Goal: Check status: Check status

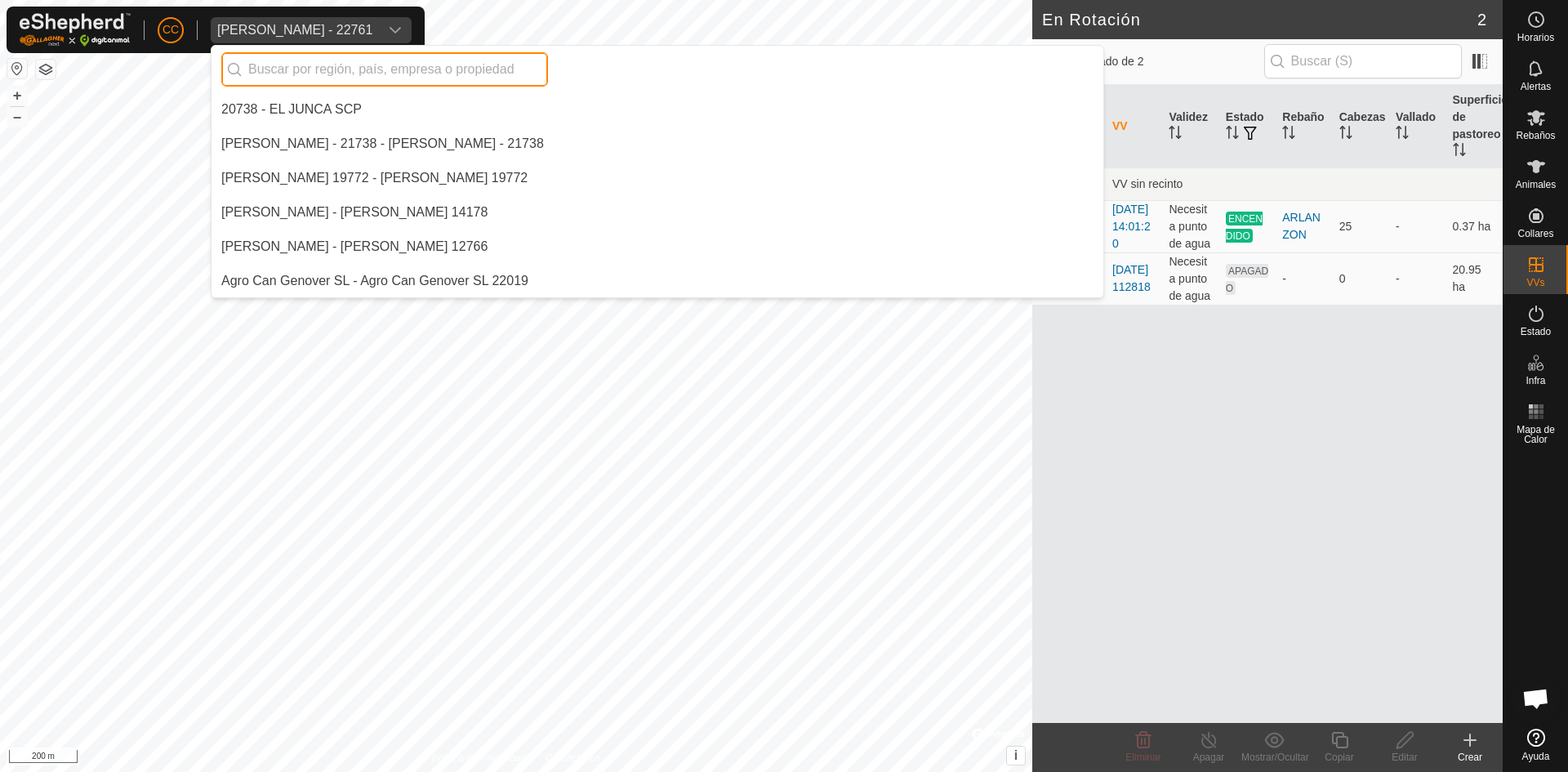
scroll to position [1133, 0]
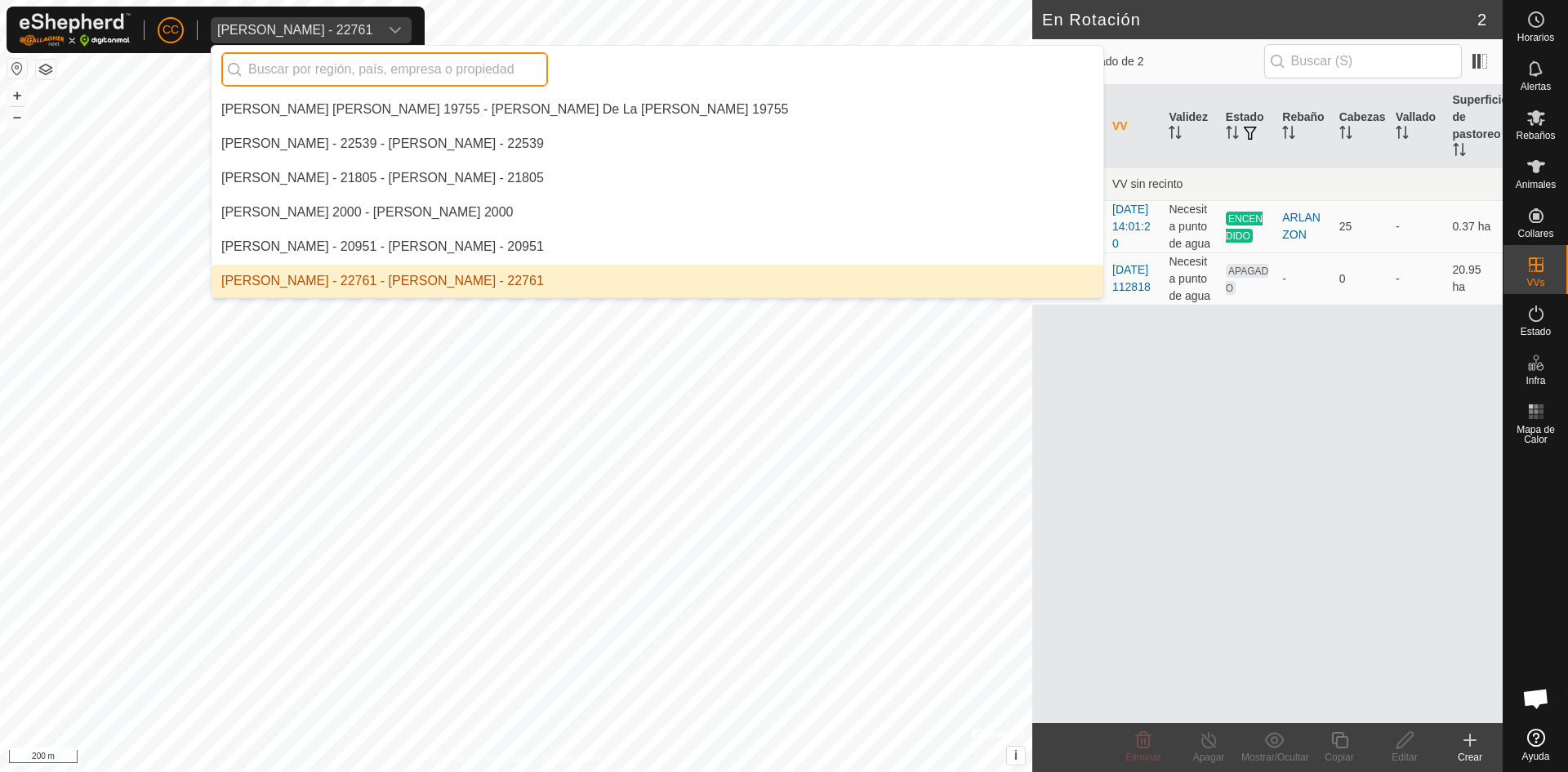
click at [358, 67] on input "text" at bounding box center [384, 69] width 326 height 34
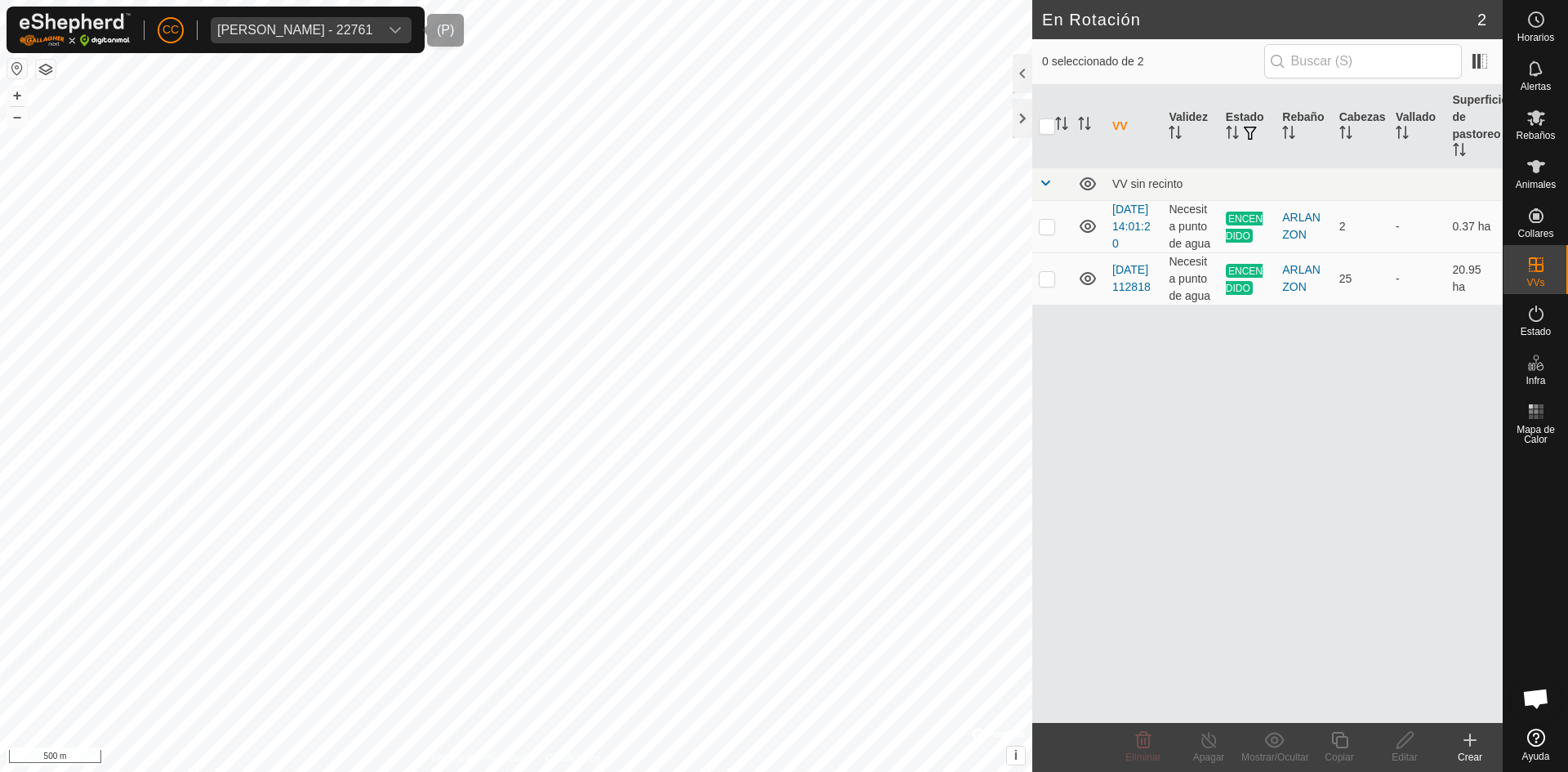
click at [373, 32] on div "[PERSON_NAME] - 22761" at bounding box center [294, 30] width 155 height 13
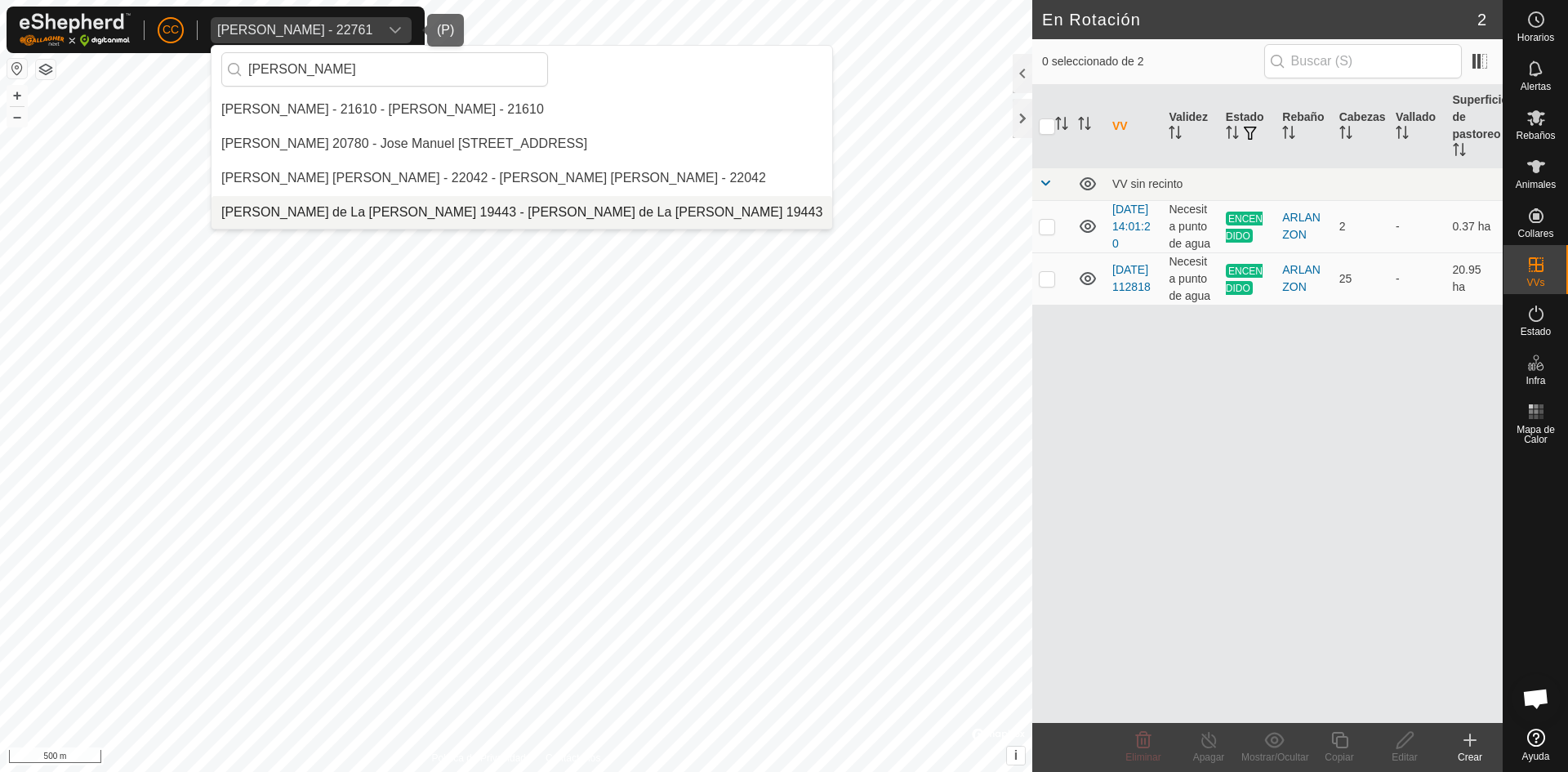
type input "[PERSON_NAME]"
click at [342, 213] on li "[PERSON_NAME] de La [PERSON_NAME] 19443 - [PERSON_NAME] de La [PERSON_NAME] 194…" at bounding box center [522, 212] width 620 height 32
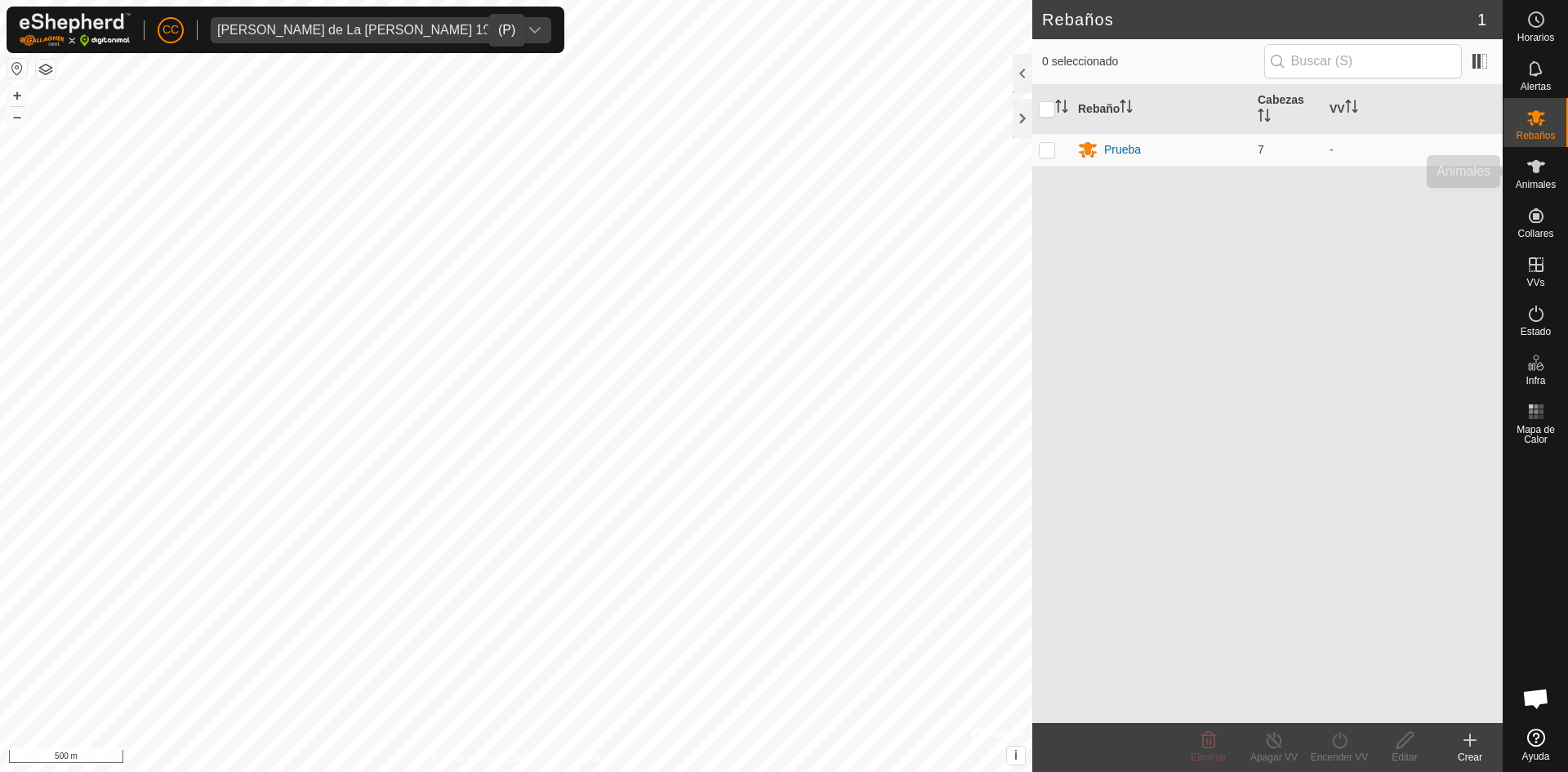
click at [1530, 177] on es-animals-svg-icon at bounding box center [1536, 166] width 30 height 26
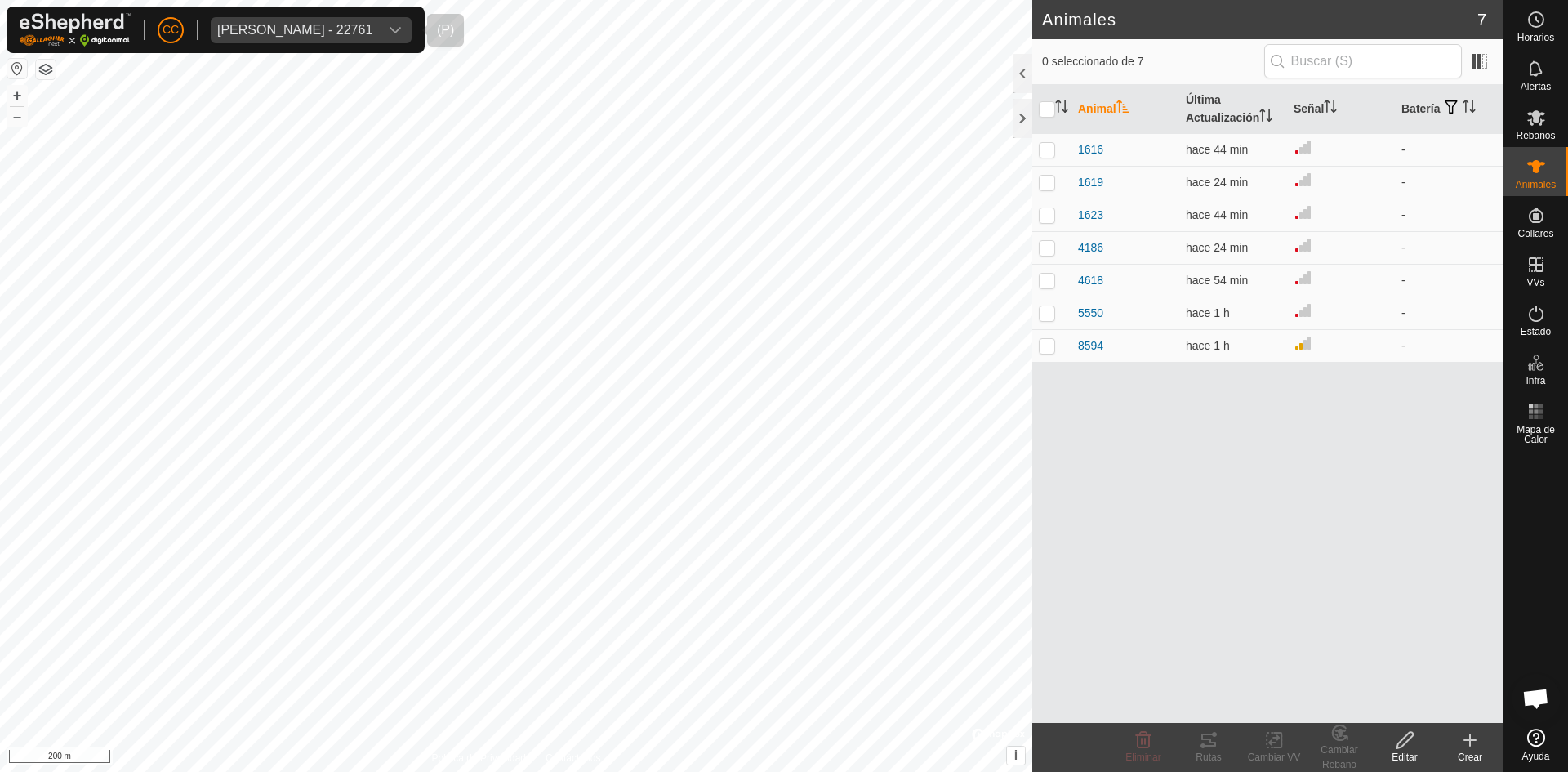
click at [312, 30] on div "[PERSON_NAME] - 22761" at bounding box center [294, 30] width 155 height 13
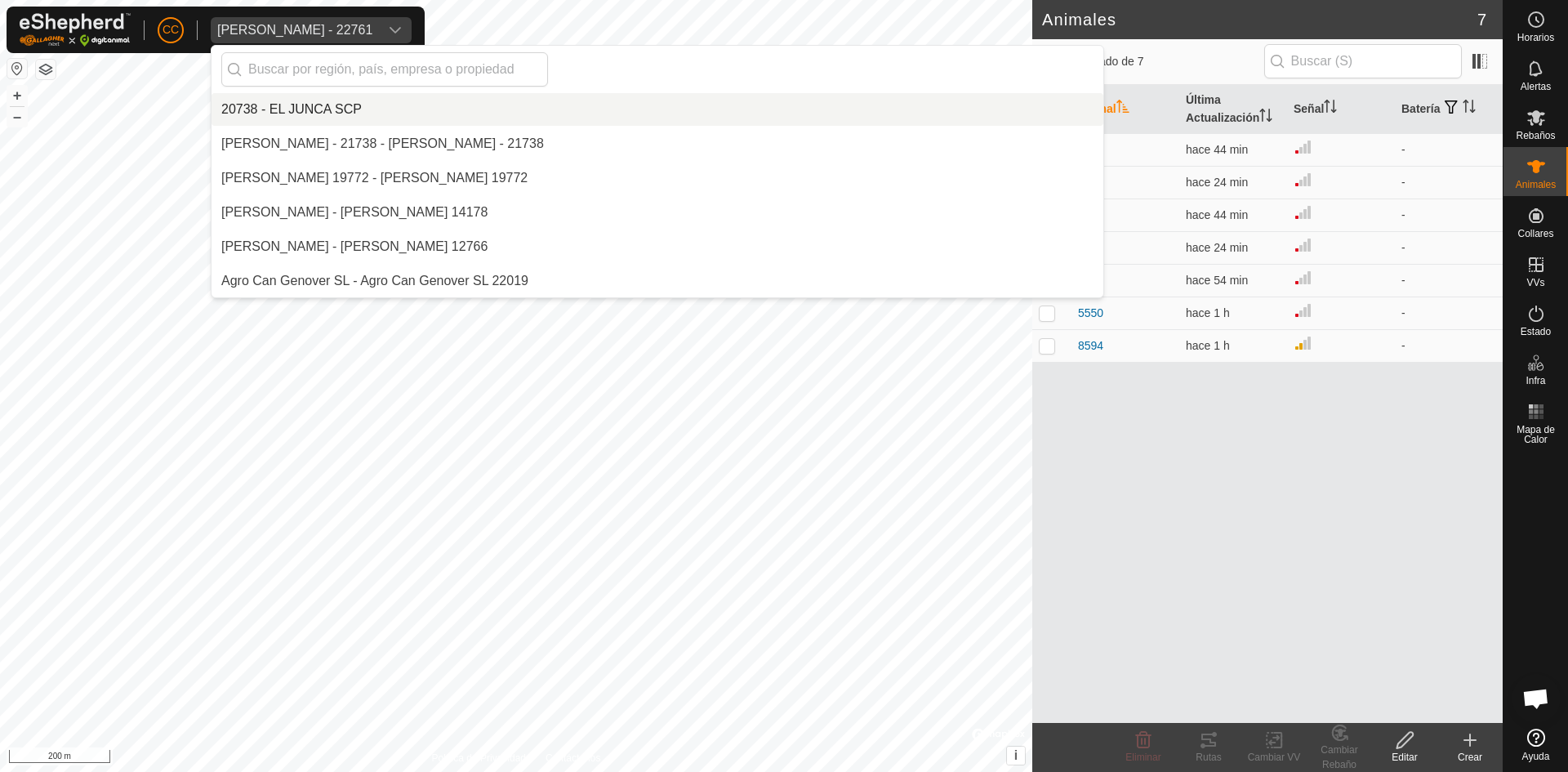
scroll to position [1133, 0]
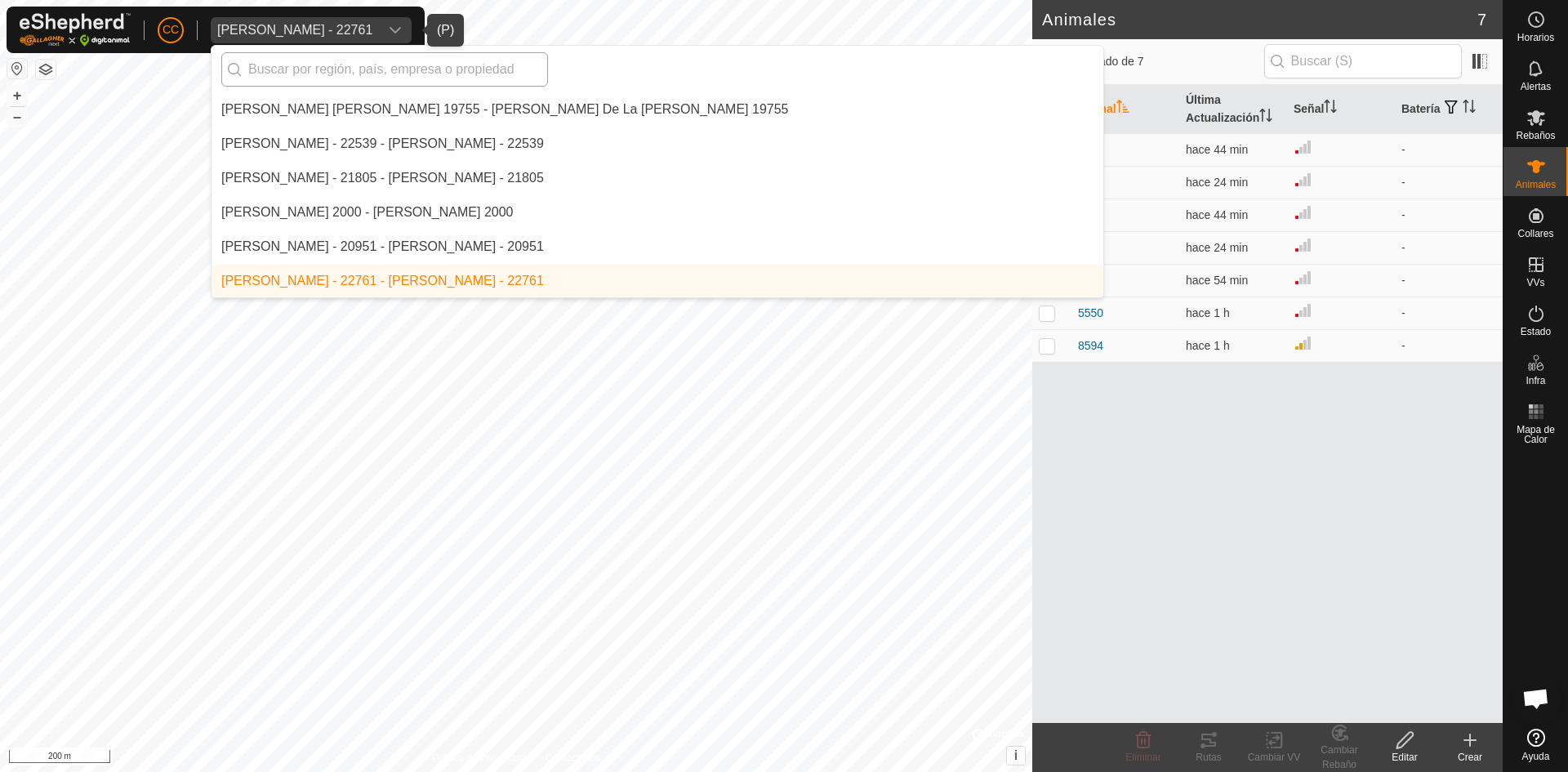
click at [312, 67] on input "text" at bounding box center [384, 69] width 326 height 34
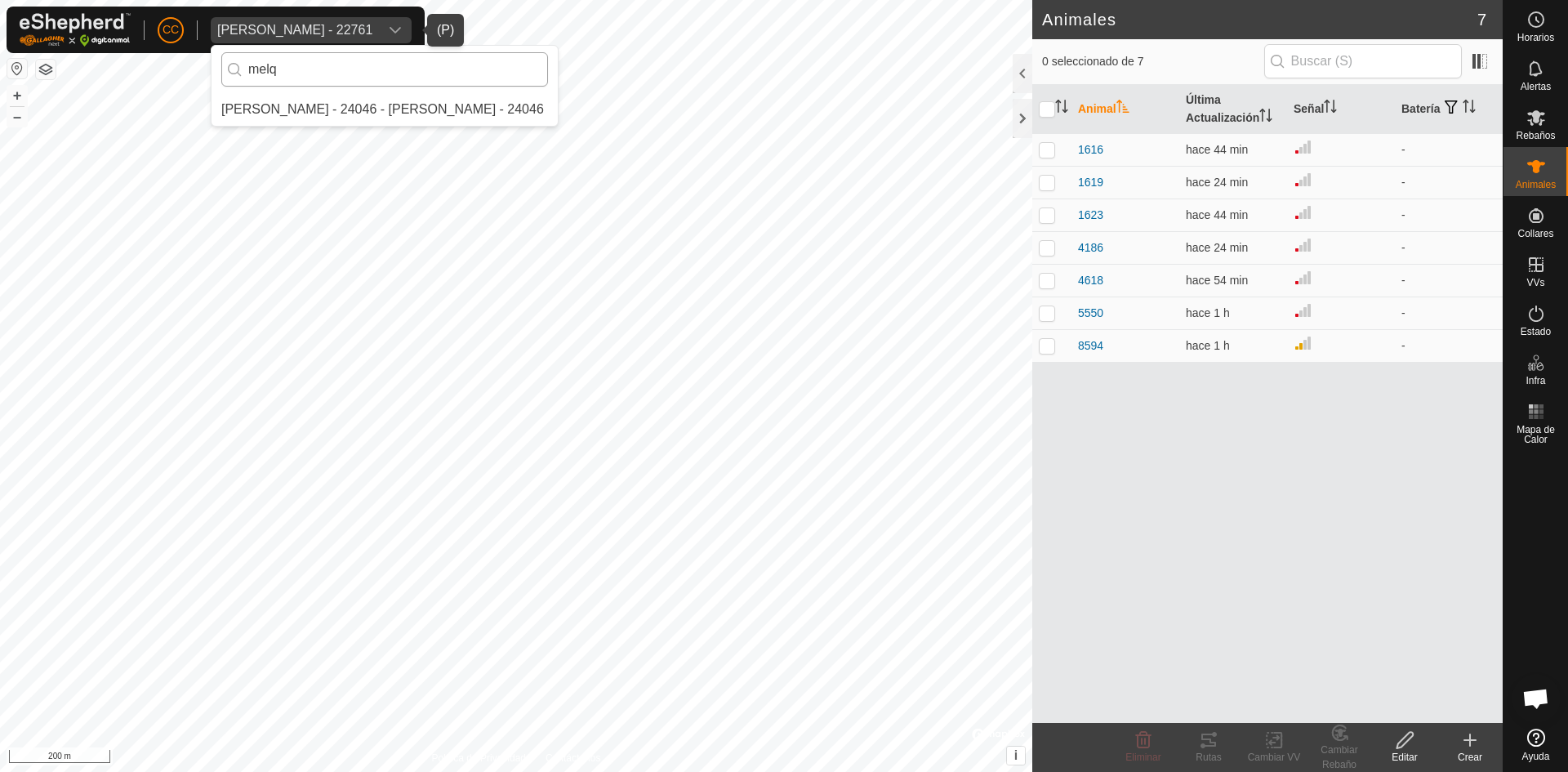
scroll to position [0, 0]
type input "melquiades"
click at [329, 109] on li "[PERSON_NAME] - 24046 - [PERSON_NAME] - 24046" at bounding box center [385, 109] width 346 height 32
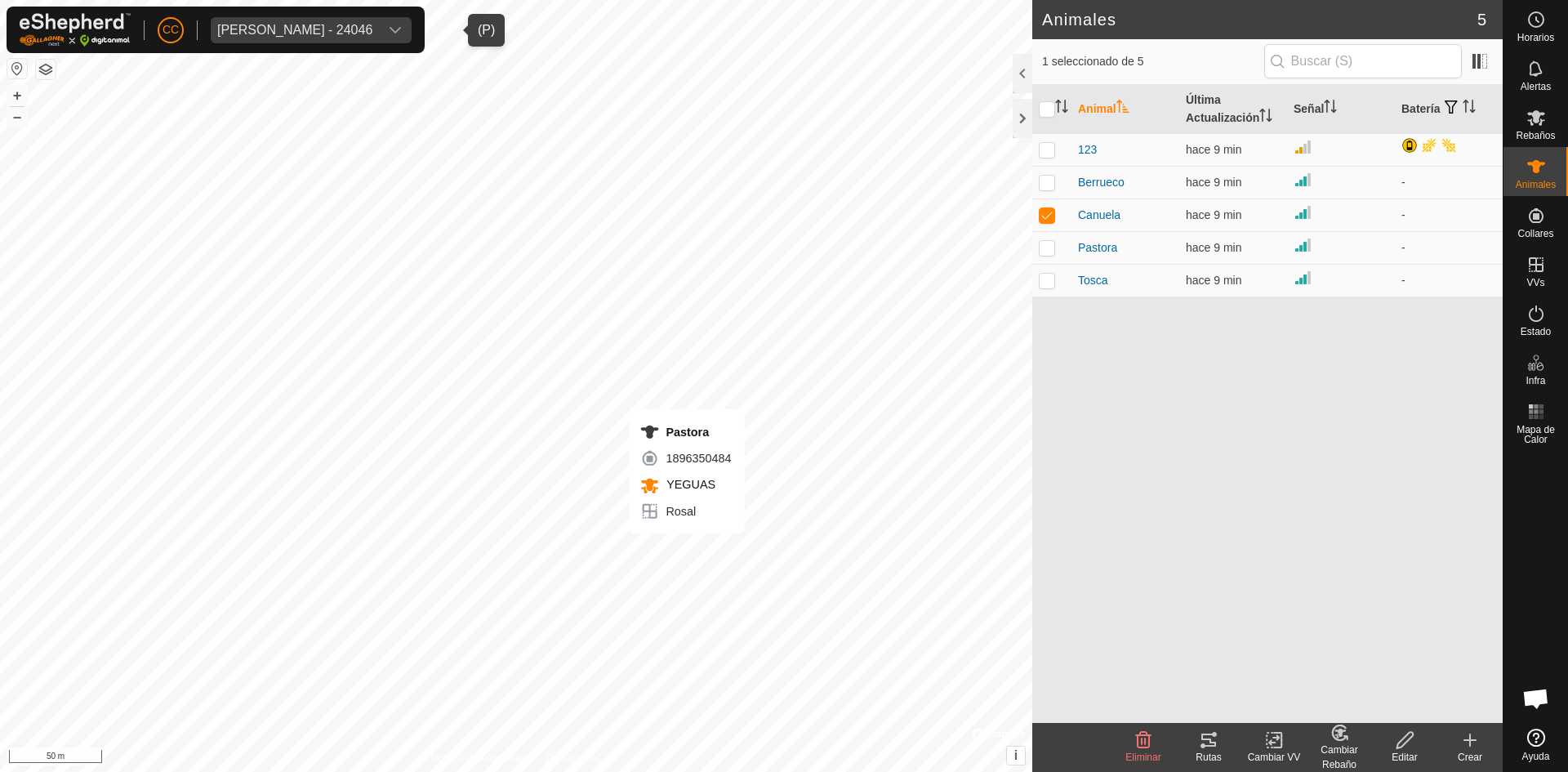
checkbox input "false"
checkbox input "true"
checkbox input "false"
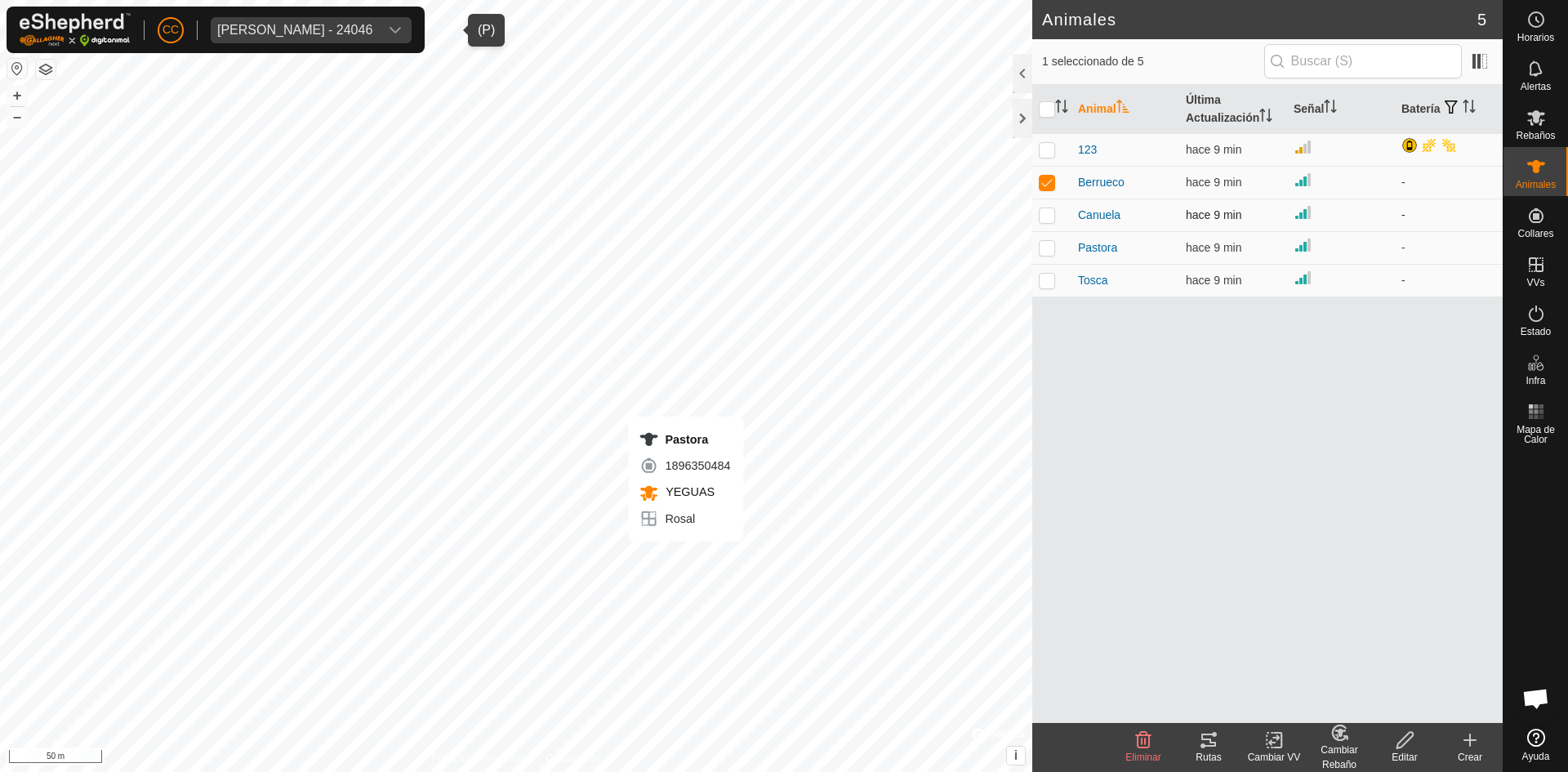
checkbox input "false"
click at [1051, 216] on p-checkbox at bounding box center [1046, 214] width 17 height 13
checkbox input "true"
click at [1054, 249] on p-checkbox at bounding box center [1046, 247] width 17 height 13
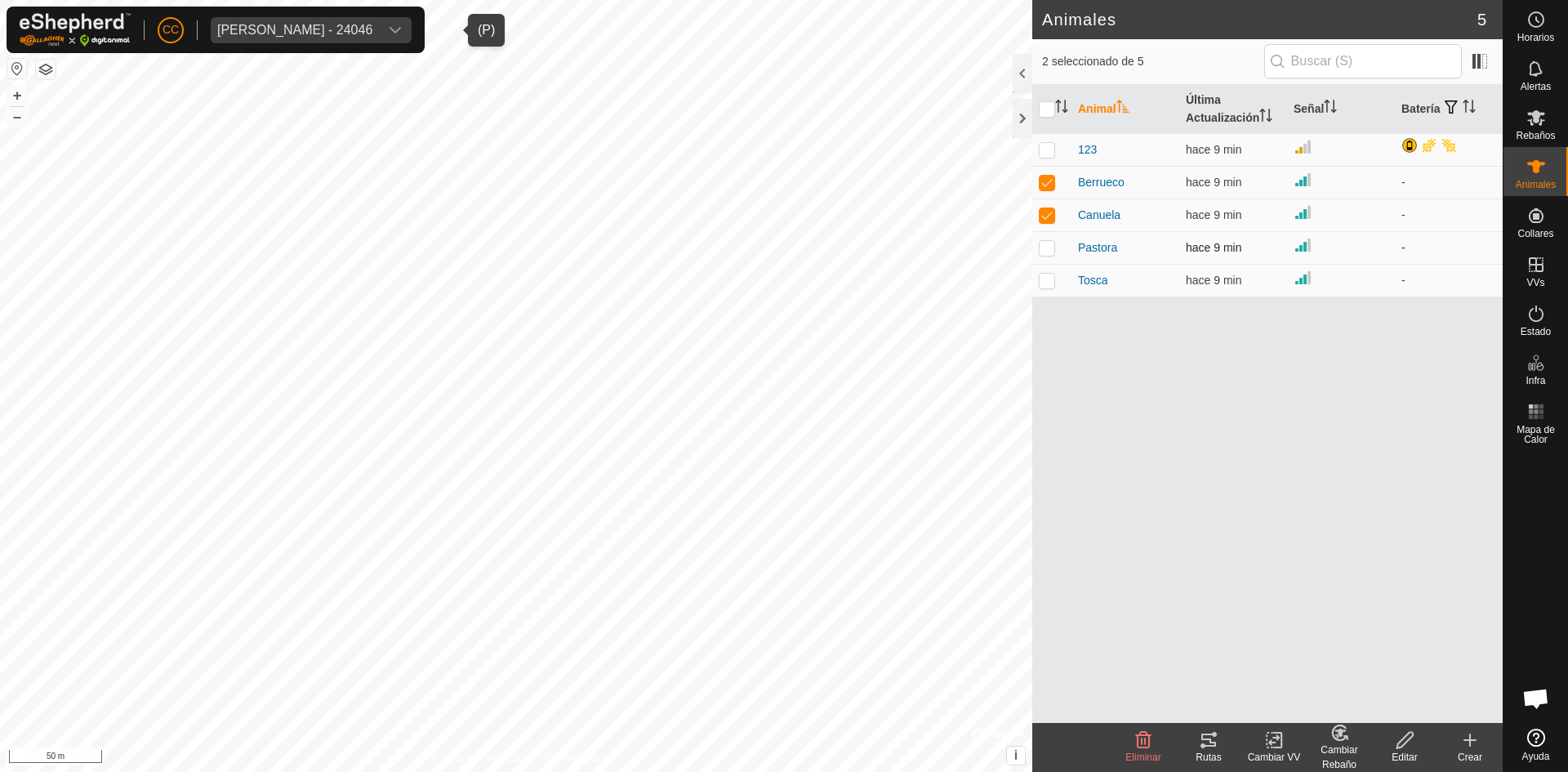
checkbox input "true"
click at [1042, 302] on div "Animal Última Actualización Señal Batería 123 hace 9 min Berrueco hace 9 min - …" at bounding box center [1268, 404] width 471 height 638
click at [1055, 276] on td at bounding box center [1052, 279] width 39 height 32
checkbox input "true"
click at [1200, 743] on icon at bounding box center [1208, 740] width 19 height 19
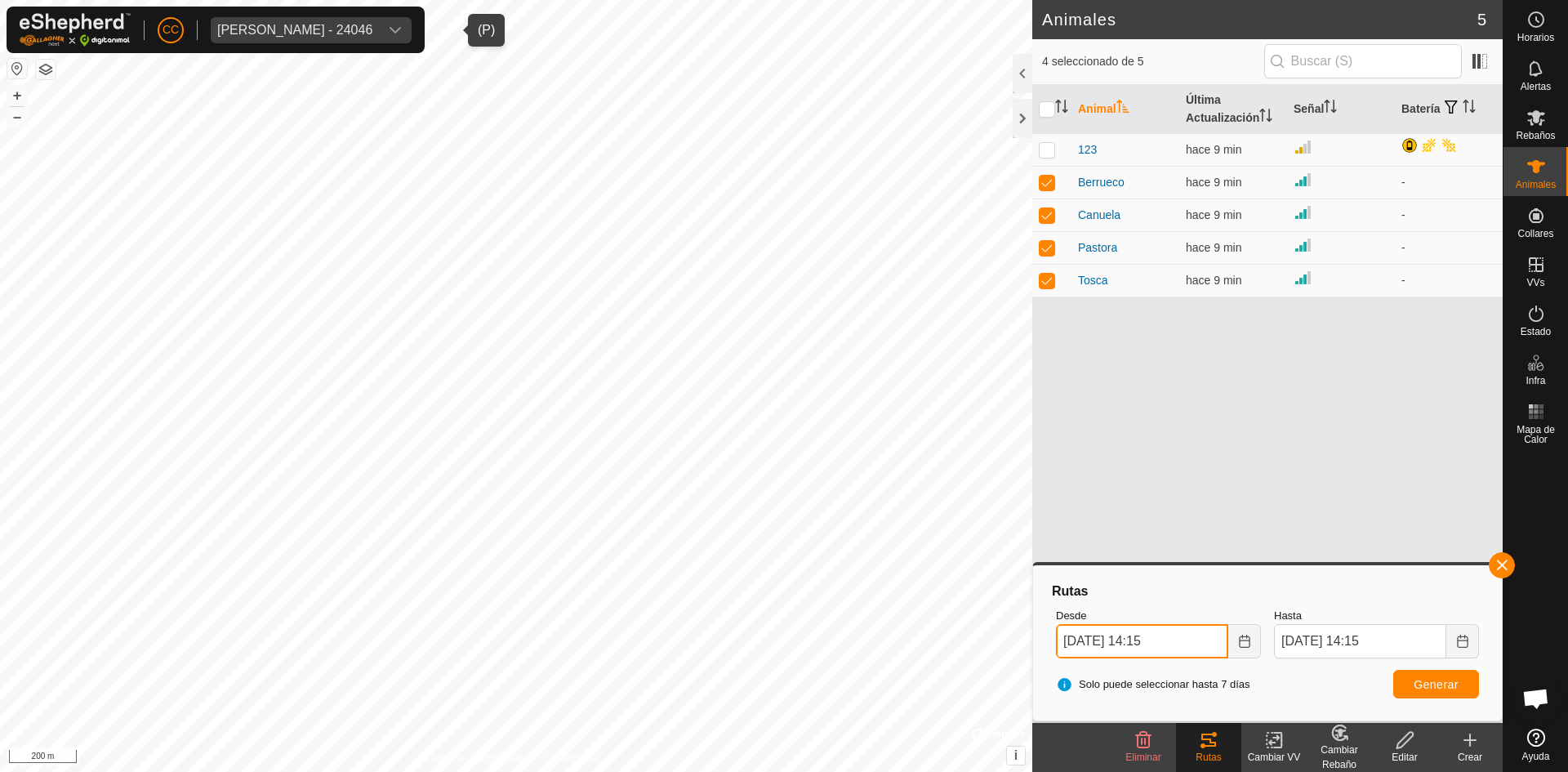
click at [1165, 633] on input "24 Sep, 2025 14:15" at bounding box center [1142, 641] width 172 height 34
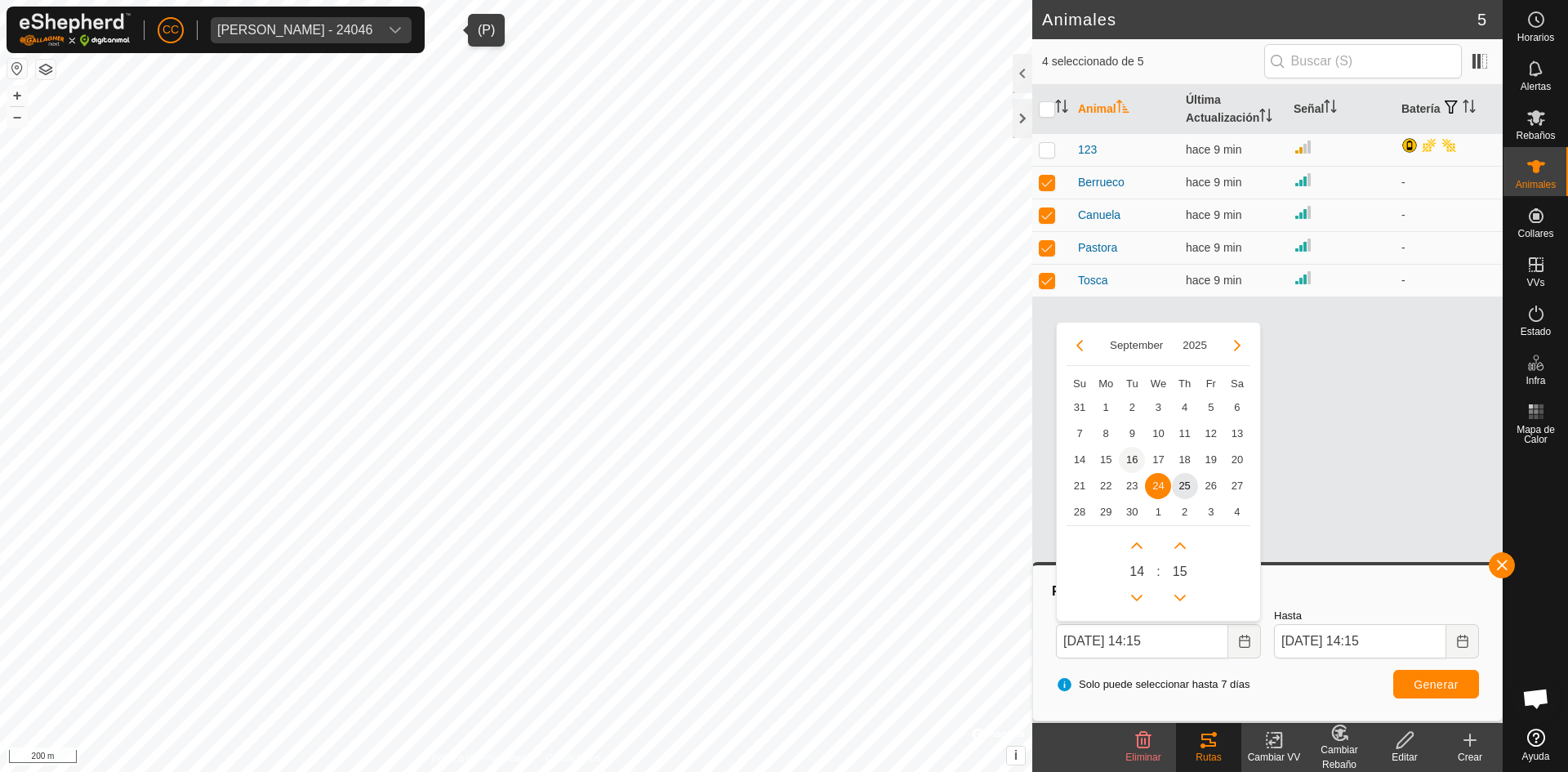
click at [1128, 454] on span "16" at bounding box center [1132, 460] width 26 height 26
type input "16 Sep, 2025 14:15"
type input "23 Sep, 2025 14:15"
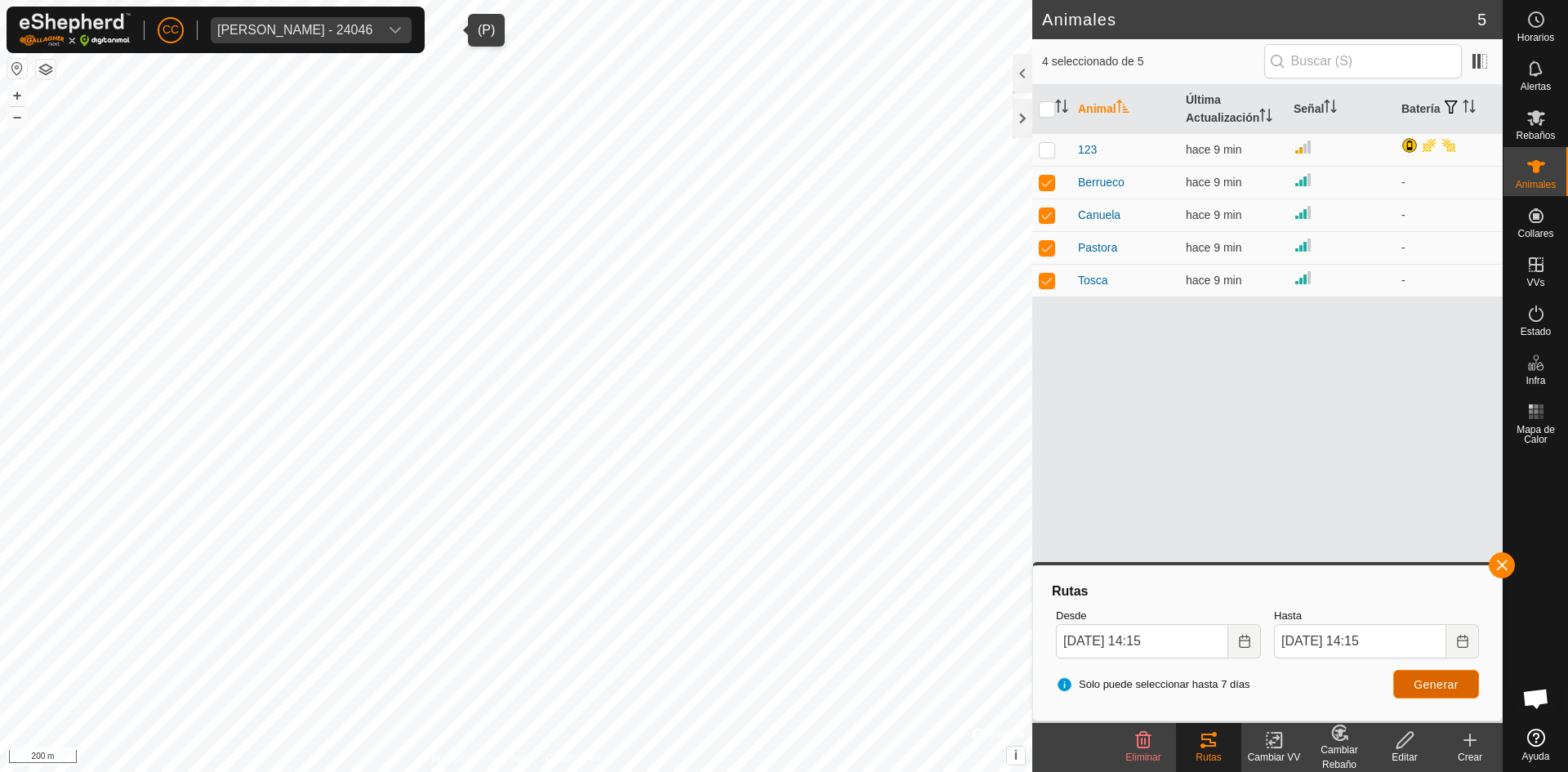
click at [1438, 678] on span "Generar" at bounding box center [1436, 684] width 45 height 13
click at [1043, 274] on p-tablecheckbox at bounding box center [1046, 280] width 17 height 13
checkbox input "false"
click at [1043, 236] on td at bounding box center [1052, 247] width 39 height 32
checkbox input "false"
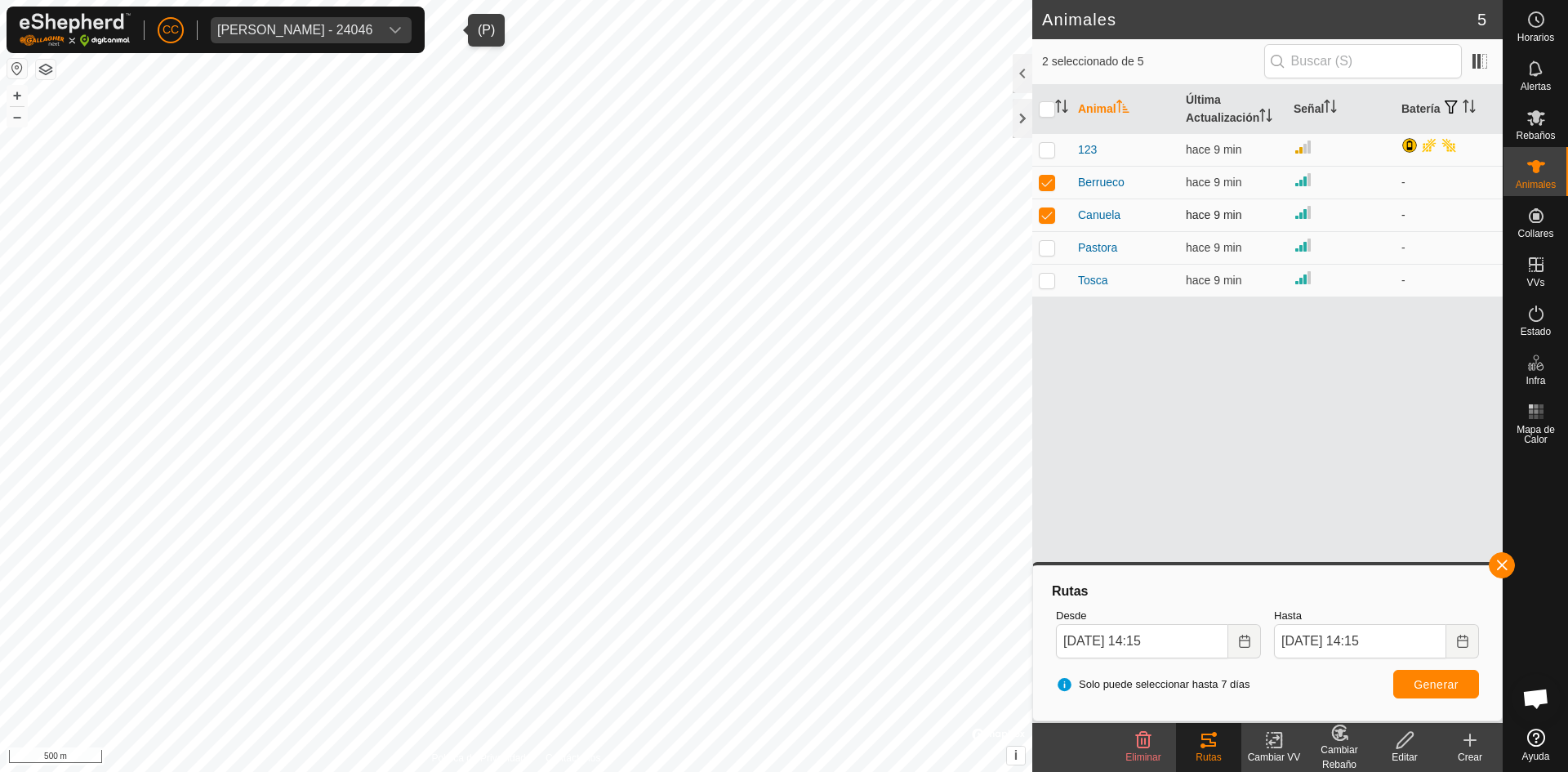
click at [1045, 214] on p-checkbox at bounding box center [1046, 214] width 17 height 13
checkbox input "false"
click at [1430, 692] on button "Generar" at bounding box center [1436, 684] width 86 height 29
